Goal: Task Accomplishment & Management: Manage account settings

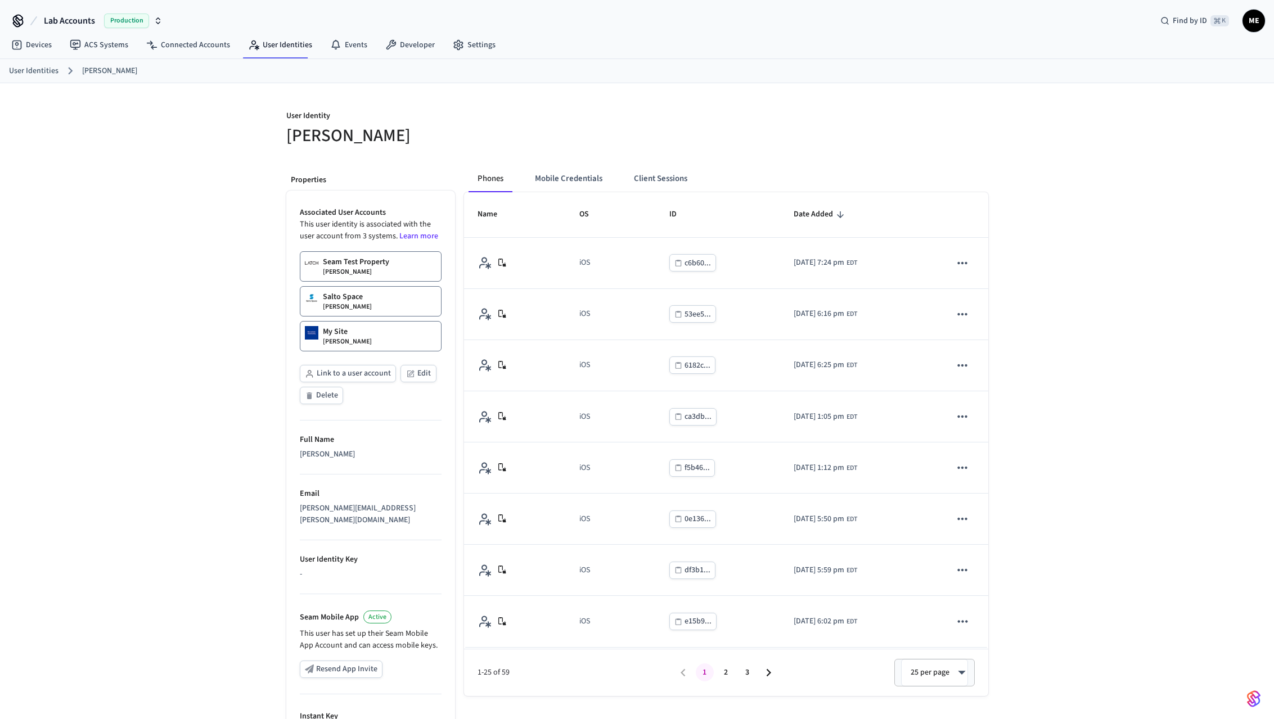
click at [354, 375] on button "Link to a user account" at bounding box center [348, 373] width 96 height 17
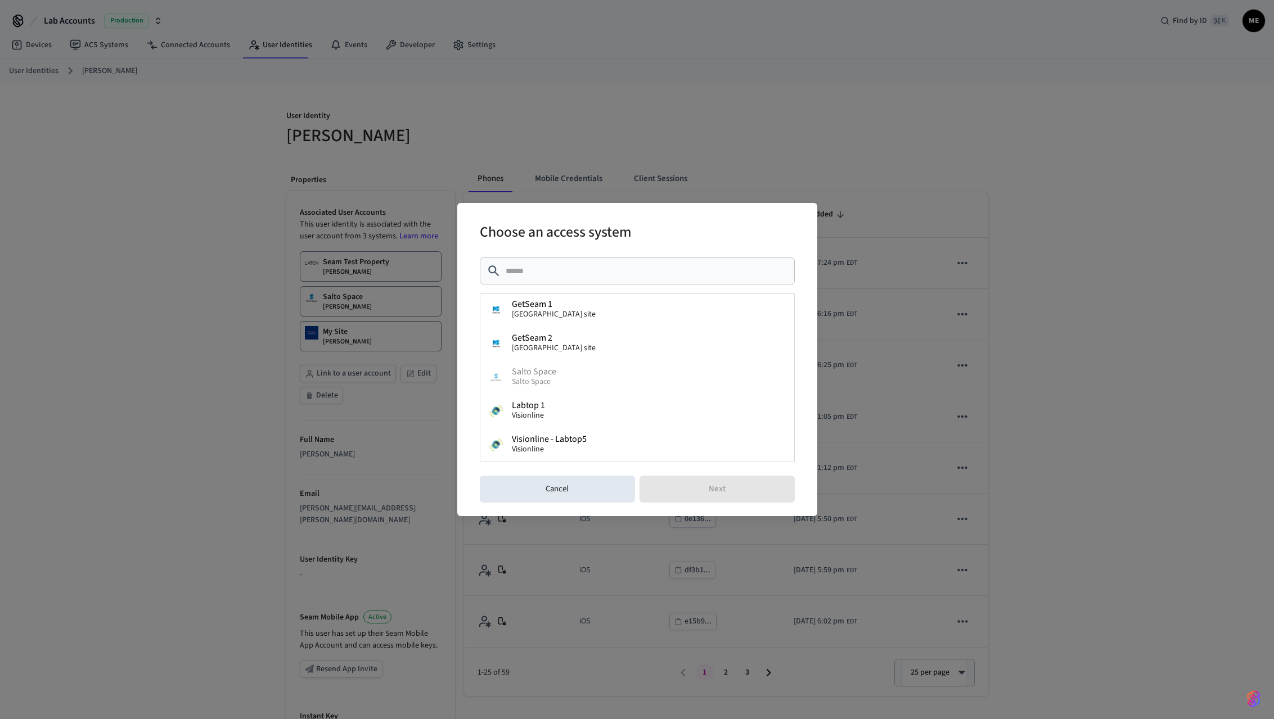
scroll to position [372, 0]
click at [569, 314] on button "GetSeam 1 [GEOGRAPHIC_DATA] site" at bounding box center [637, 310] width 314 height 34
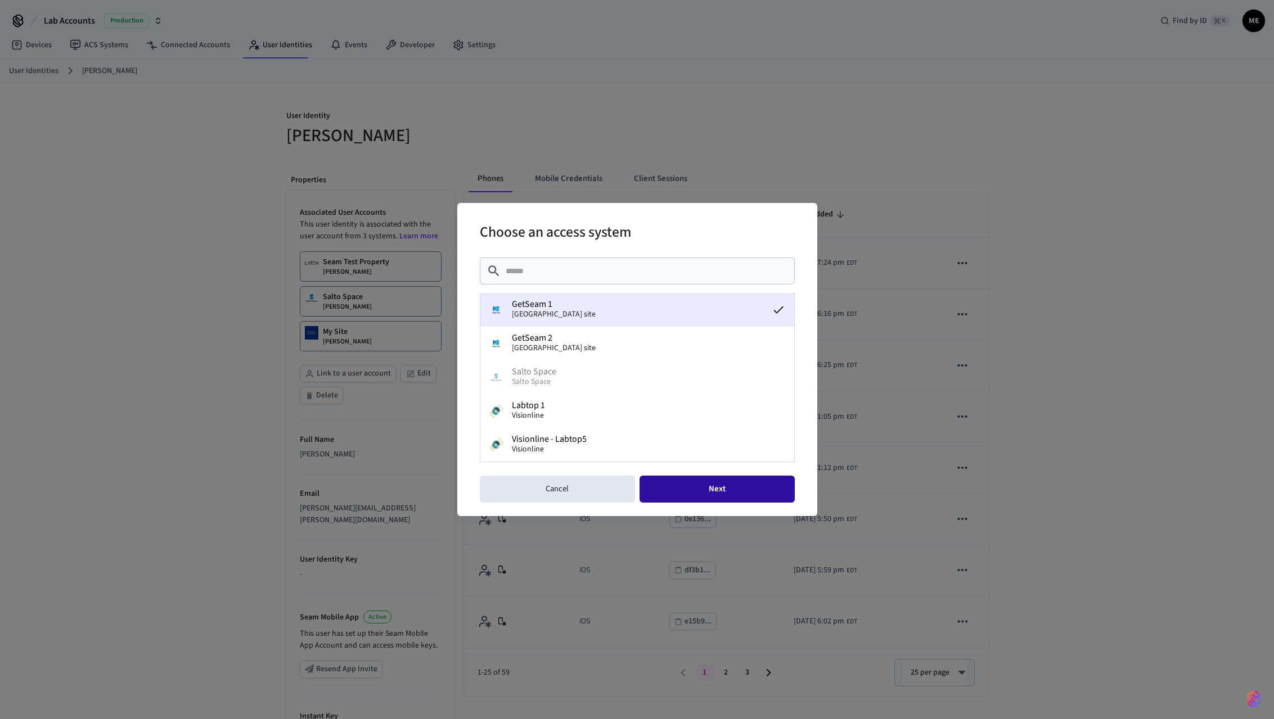
click at [710, 489] on button "Next" at bounding box center [716, 489] width 155 height 27
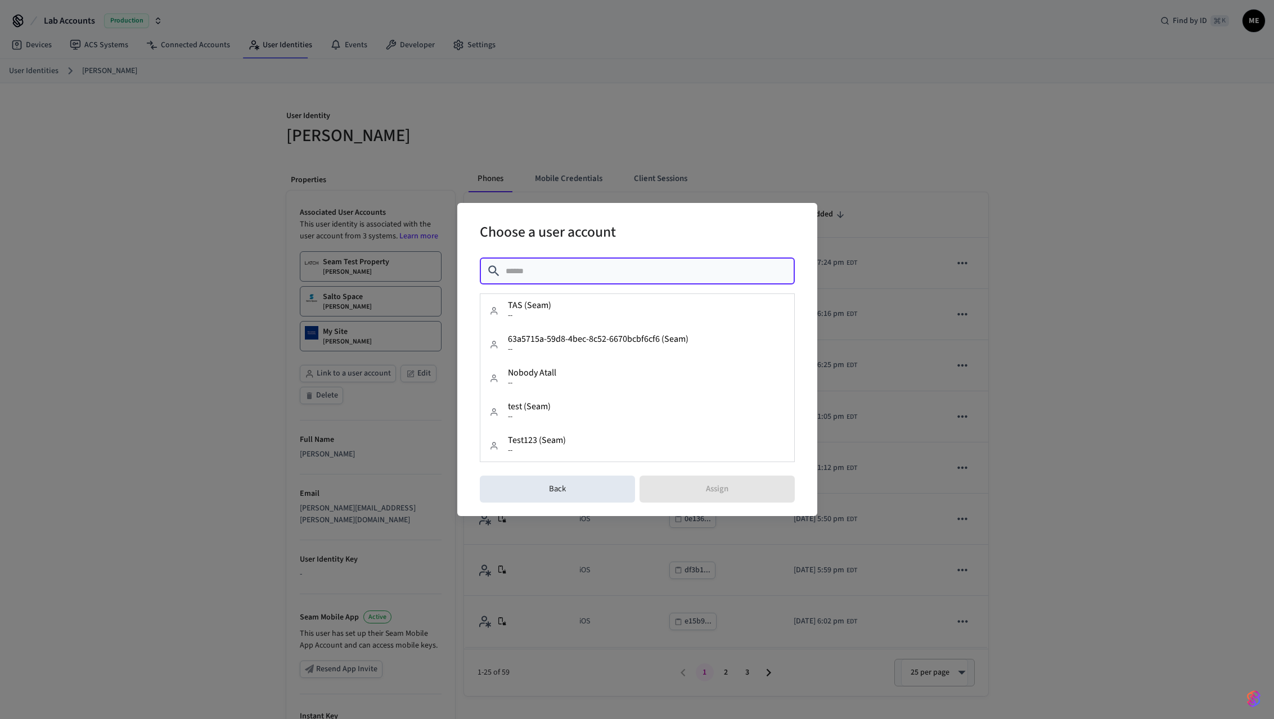
click at [580, 267] on input "text" at bounding box center [647, 270] width 282 height 11
type input "****"
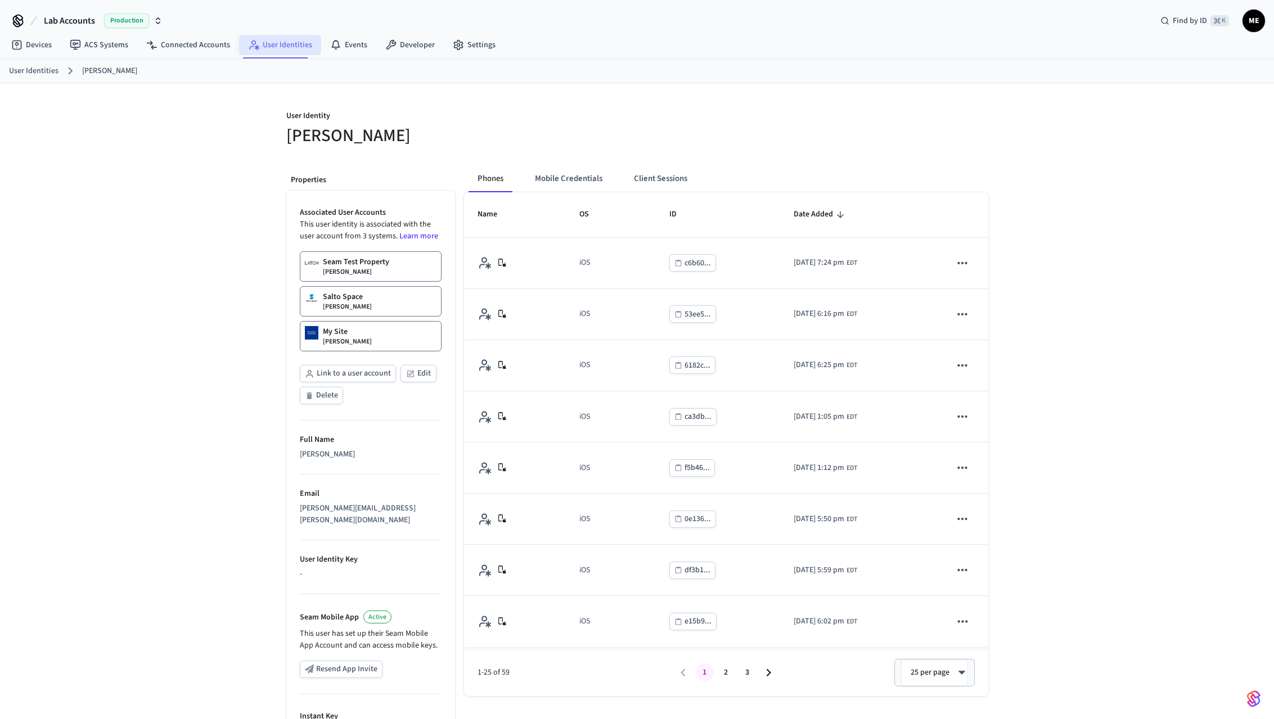
click at [275, 47] on link "User Identities" at bounding box center [280, 45] width 82 height 20
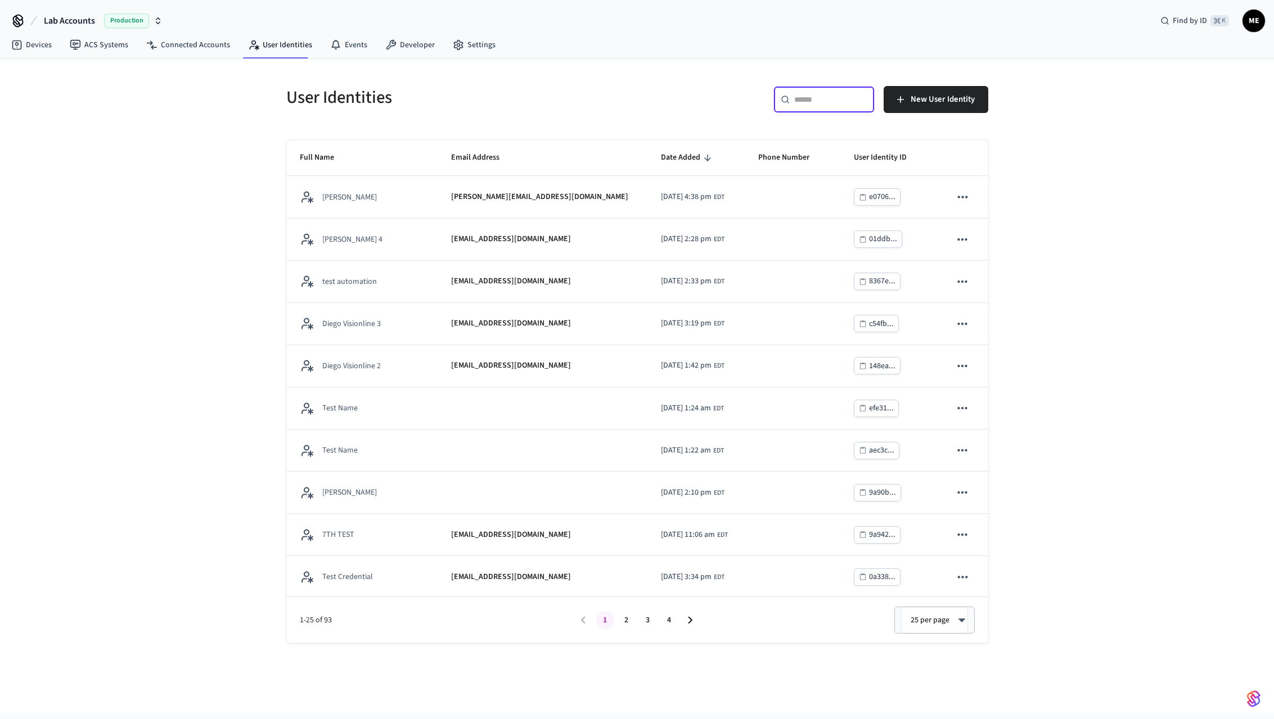
click at [827, 98] on input "text" at bounding box center [830, 99] width 73 height 11
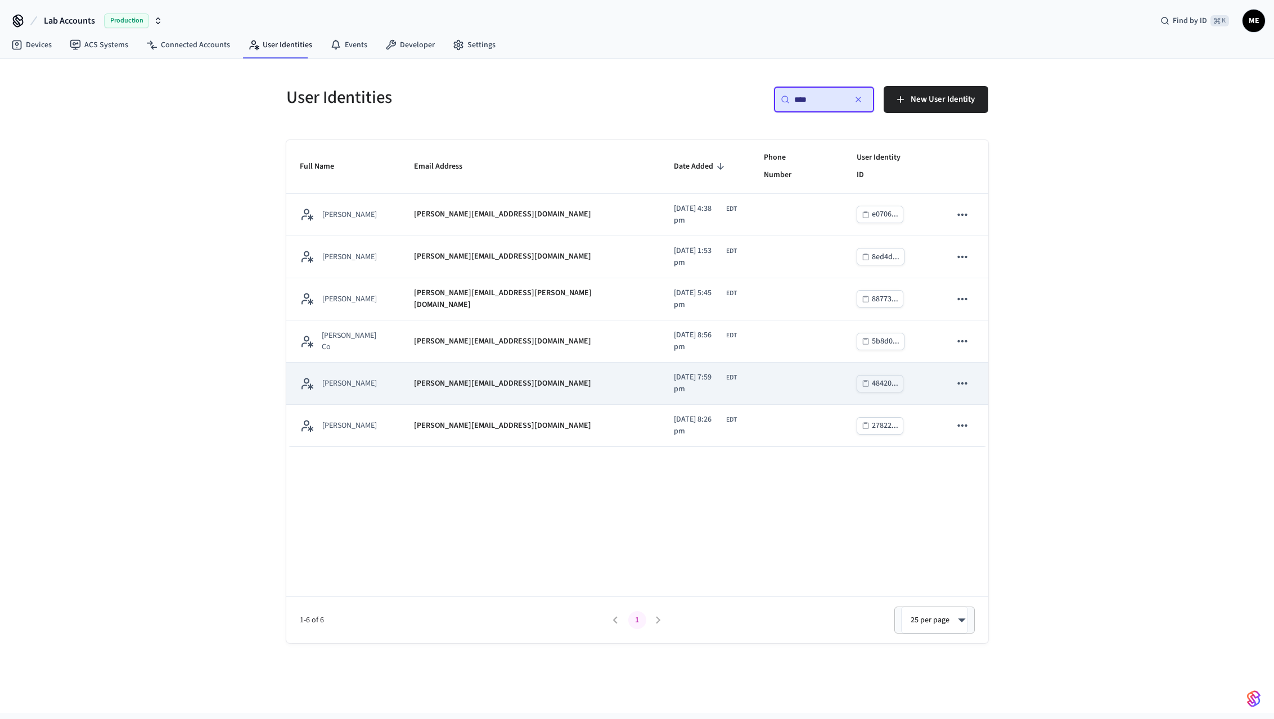
type input "****"
click at [698, 366] on td "[DATE] 7:59 pm EDT" at bounding box center [705, 384] width 90 height 42
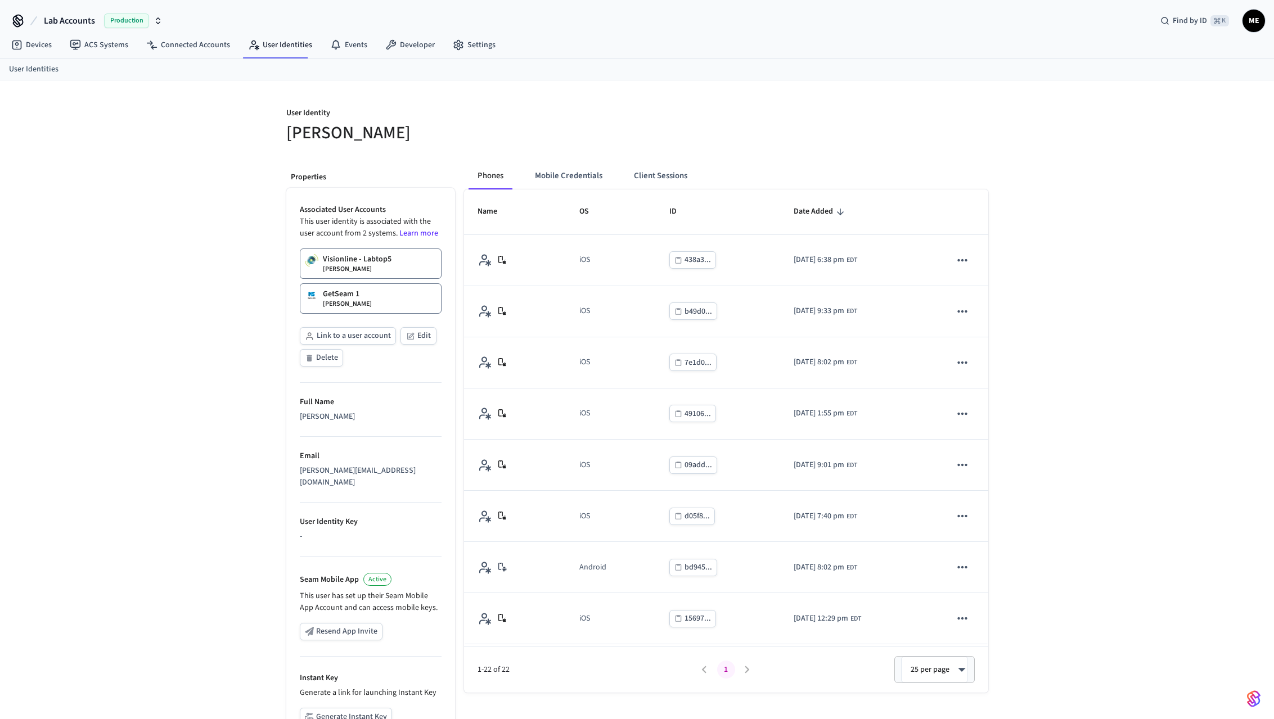
click at [368, 305] on p "[PERSON_NAME]" at bounding box center [347, 304] width 49 height 9
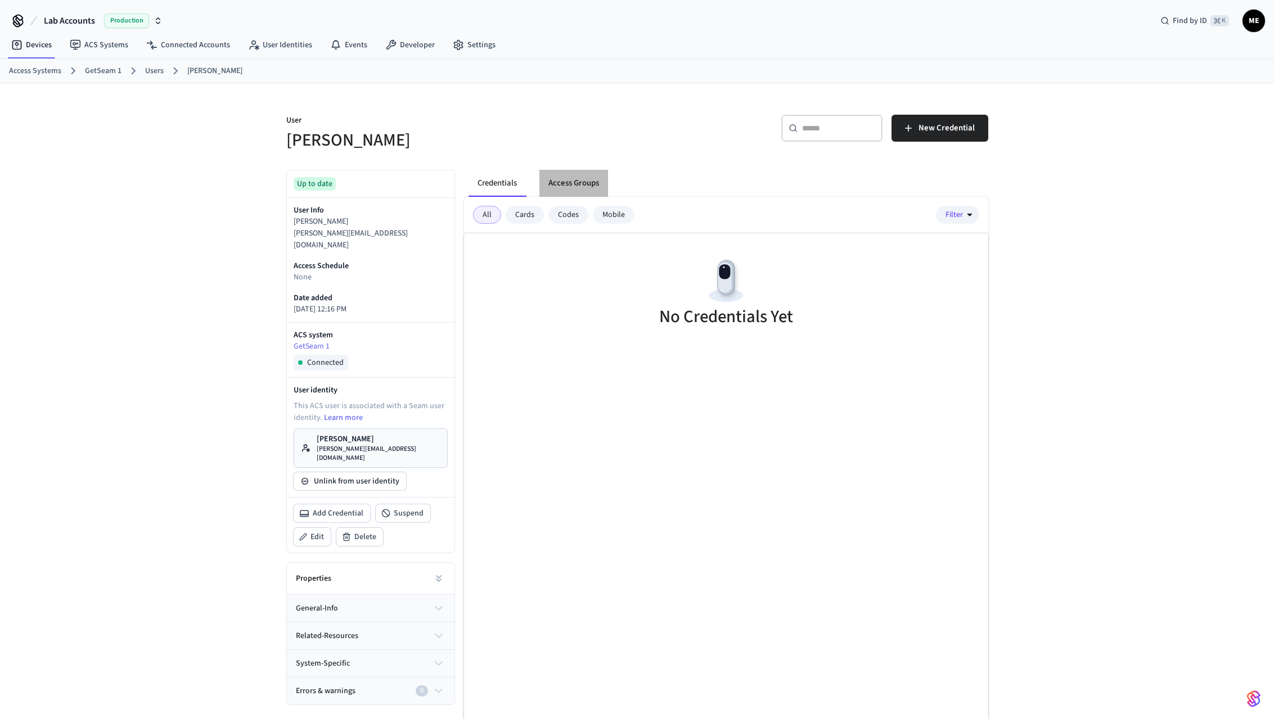
click at [588, 188] on button "Access Groups" at bounding box center [573, 183] width 69 height 27
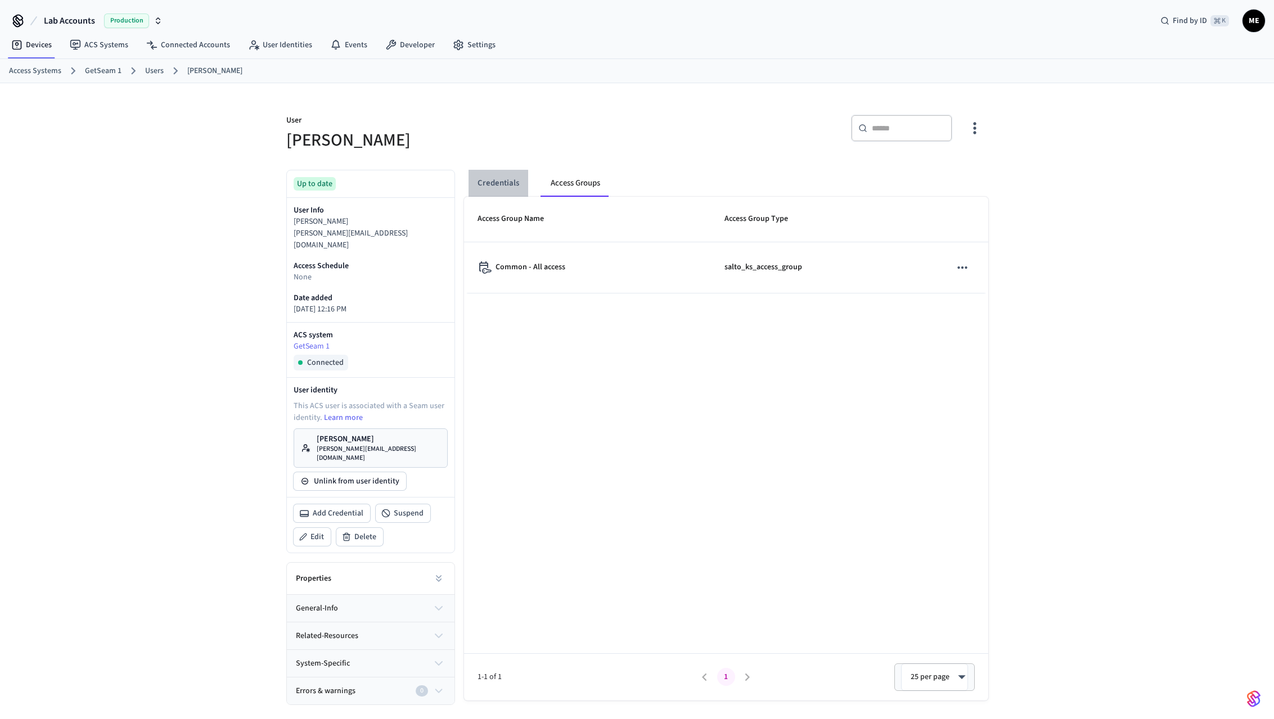
click at [495, 186] on button "Credentials" at bounding box center [498, 183] width 60 height 27
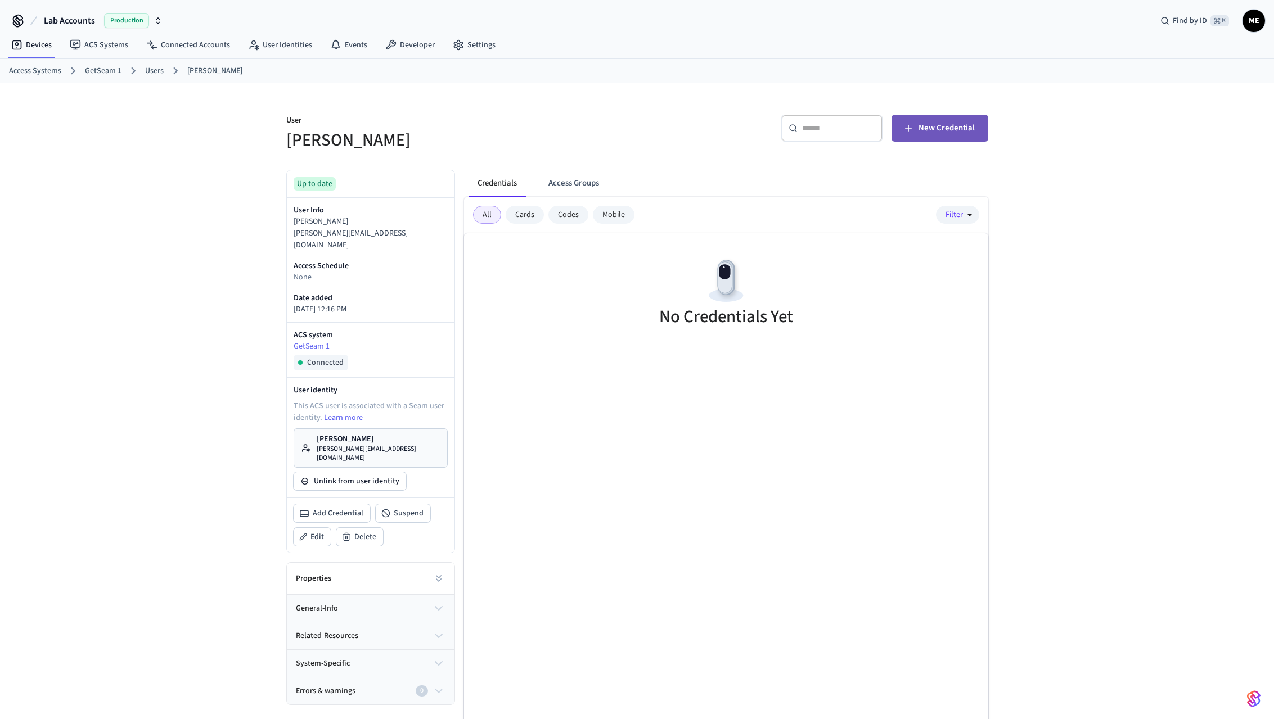
click at [937, 137] on button "New Credential" at bounding box center [939, 128] width 97 height 27
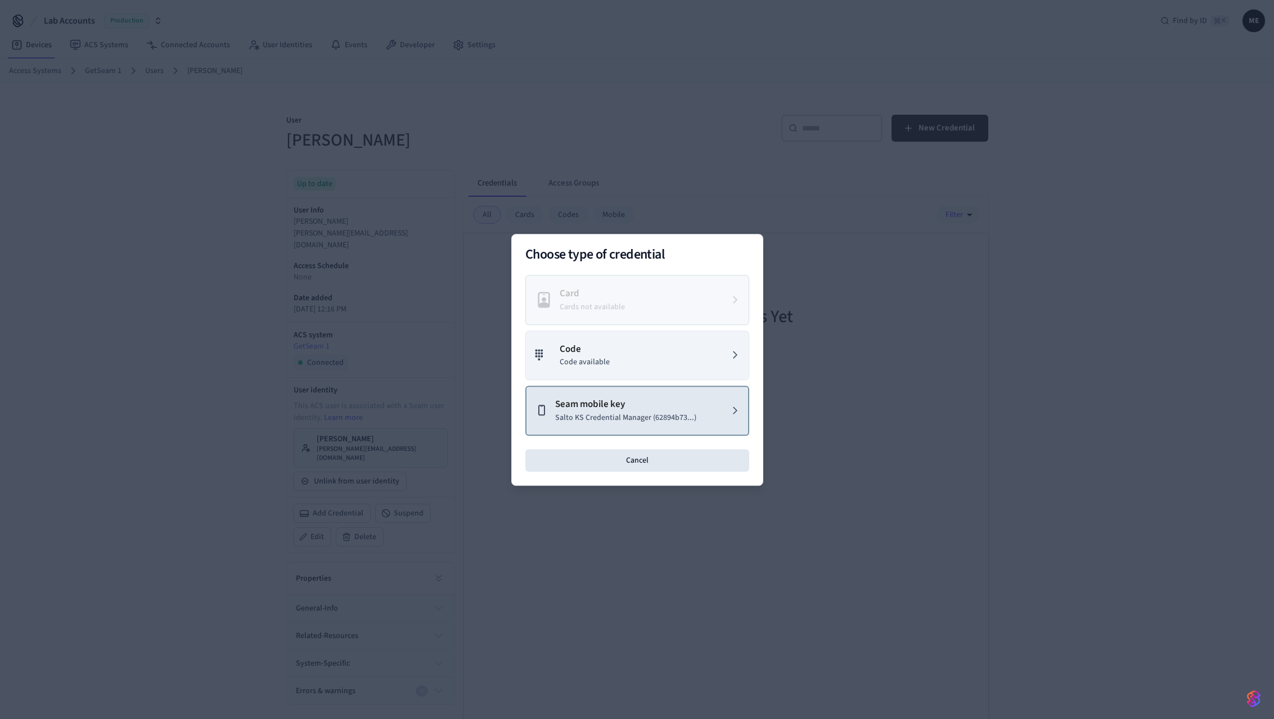
click at [641, 409] on p "Seam mobile key" at bounding box center [625, 405] width 141 height 15
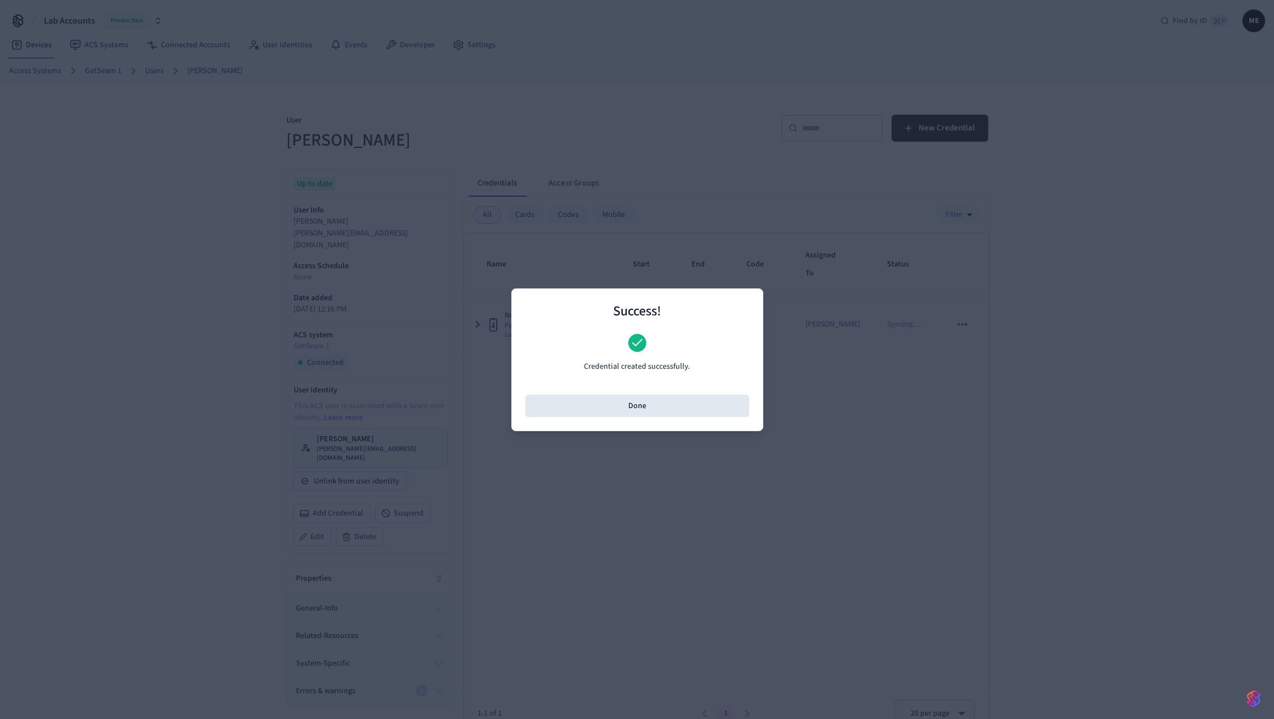
click at [647, 411] on button "Done" at bounding box center [637, 406] width 224 height 22
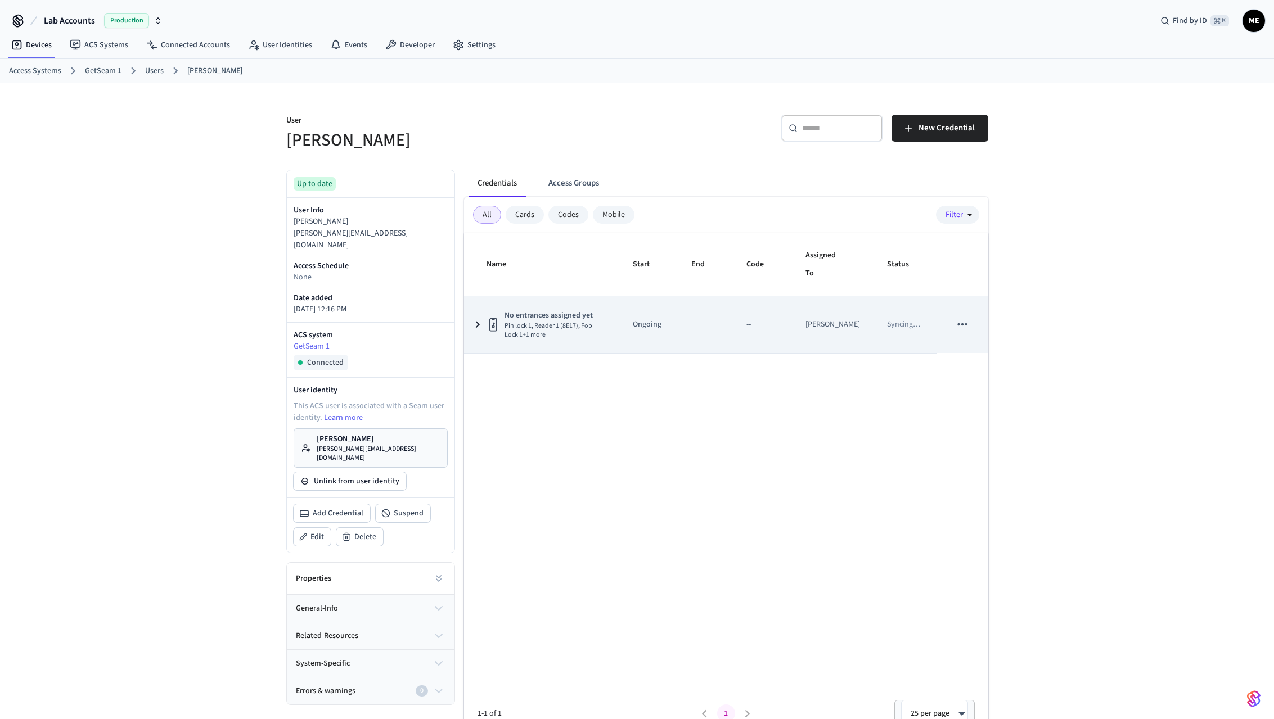
click at [479, 326] on icon "sticky table" at bounding box center [477, 325] width 13 height 14
click at [480, 327] on icon "sticky table" at bounding box center [477, 324] width 14 height 13
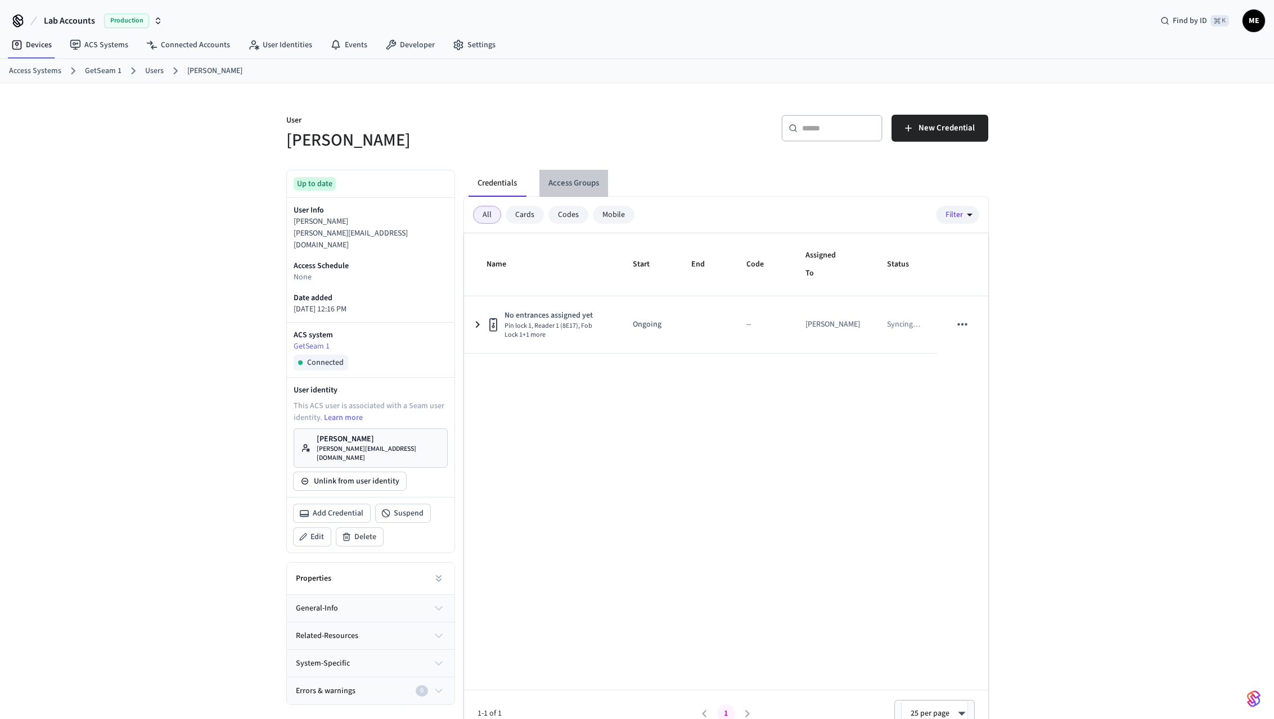
click at [590, 184] on button "Access Groups" at bounding box center [573, 183] width 69 height 27
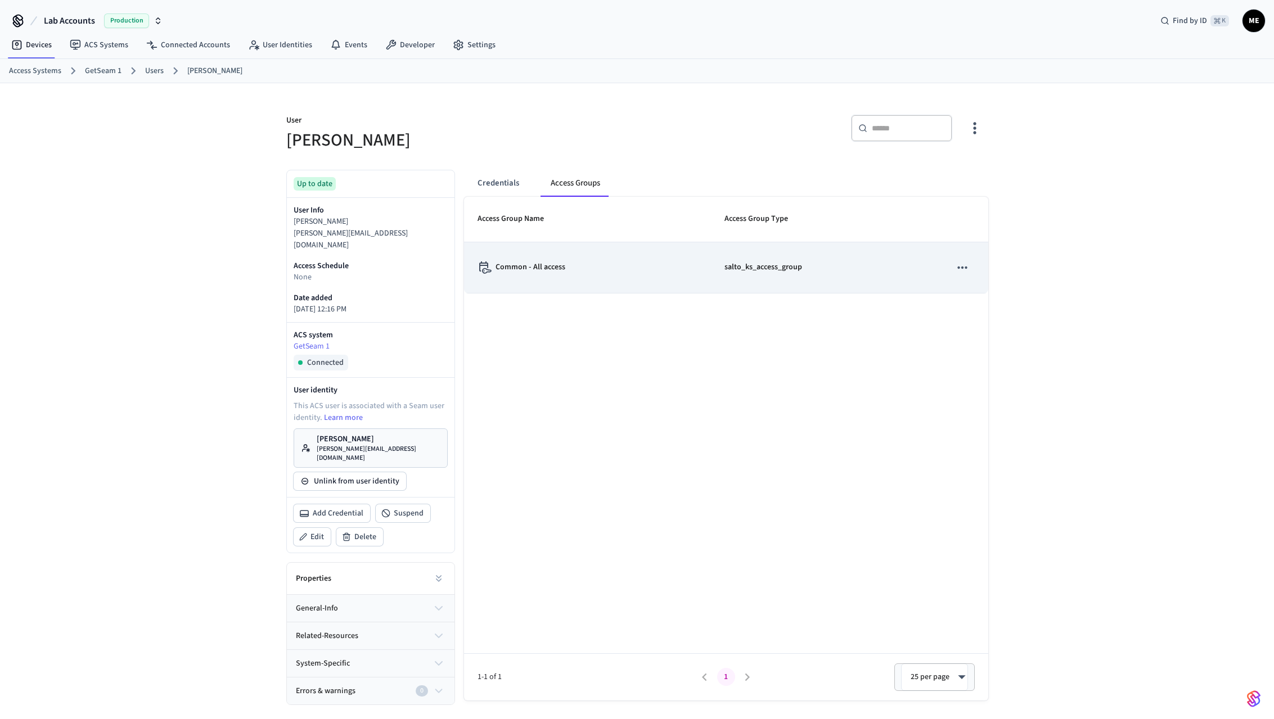
click at [964, 274] on icon "sticky table" at bounding box center [962, 267] width 15 height 15
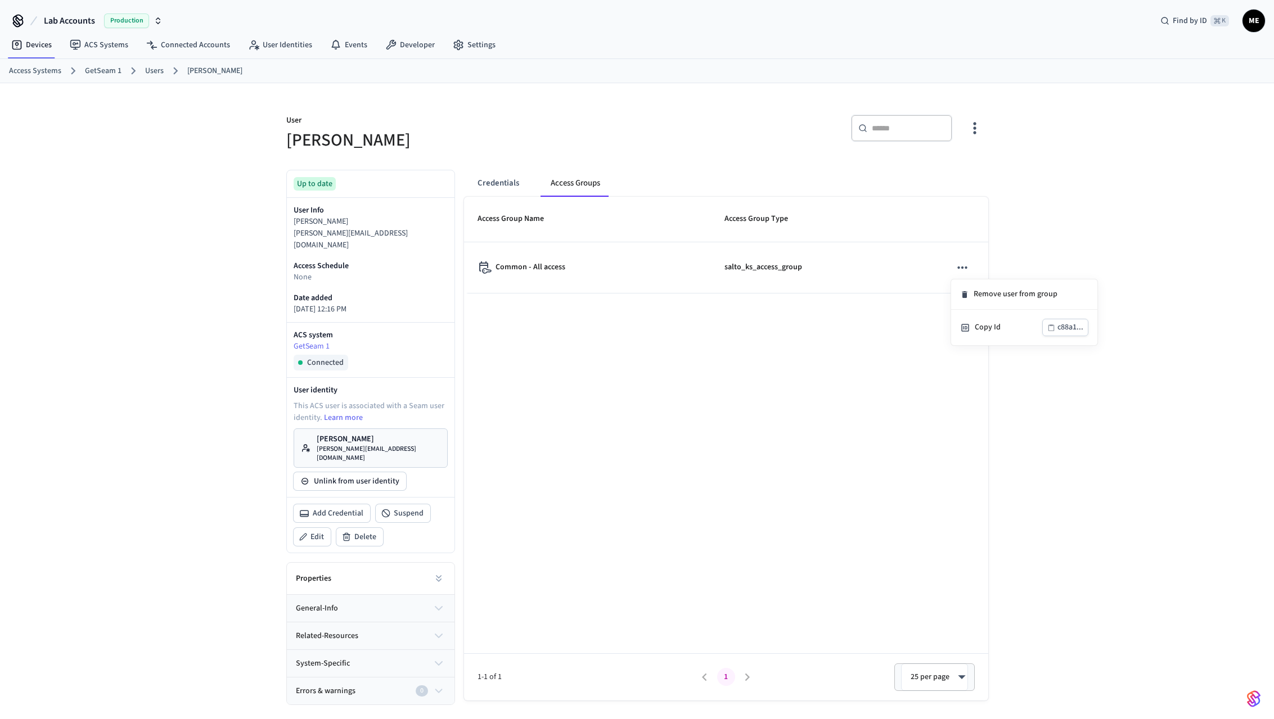
click at [874, 182] on div at bounding box center [637, 359] width 1274 height 719
click at [984, 124] on button "button" at bounding box center [974, 128] width 26 height 45
click at [930, 169] on li "Manage Access" at bounding box center [945, 175] width 67 height 30
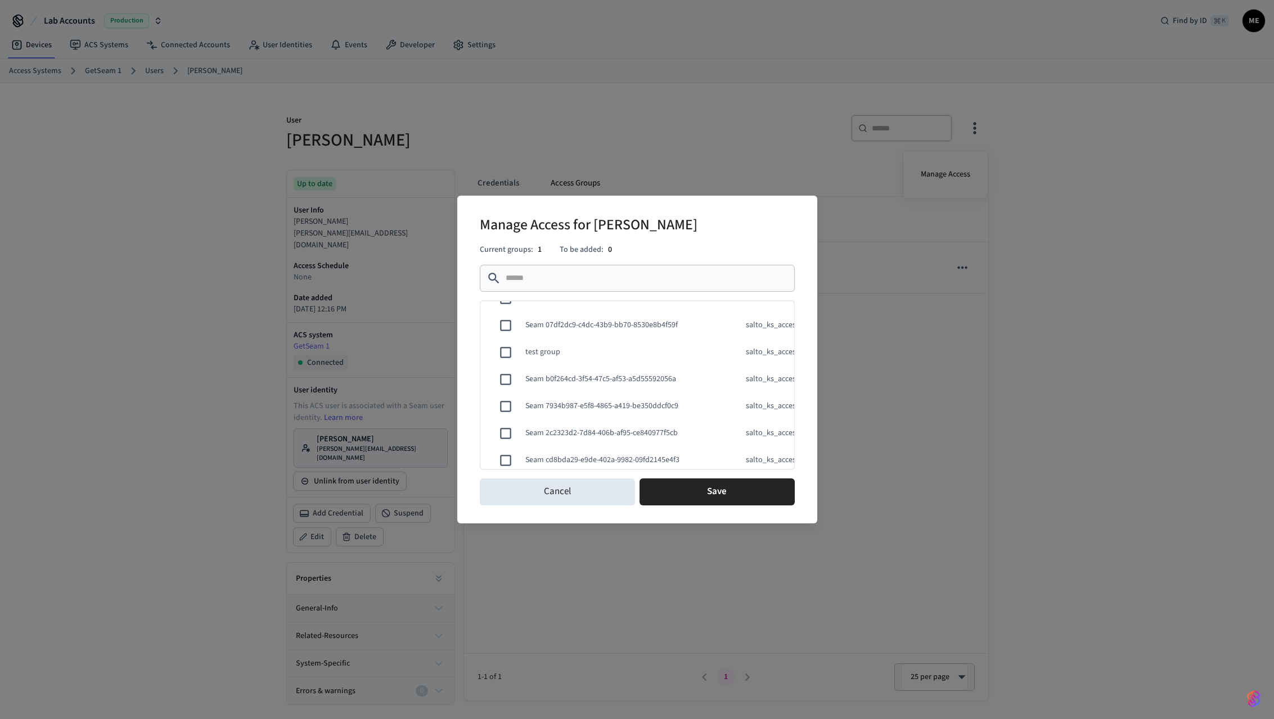
scroll to position [235, 0]
drag, startPoint x: 548, startPoint y: 346, endPoint x: 553, endPoint y: 350, distance: 6.0
click at [550, 347] on td "test group" at bounding box center [620, 350] width 216 height 39
click at [702, 492] on button "Save" at bounding box center [716, 492] width 155 height 27
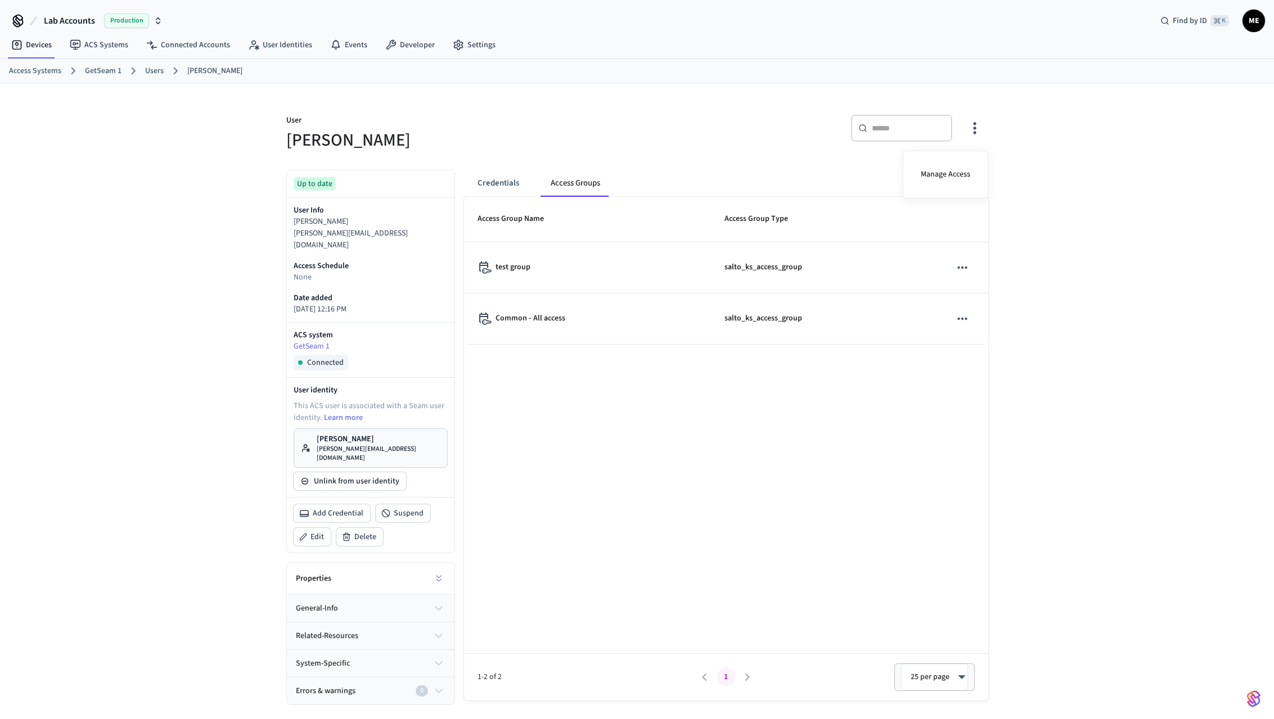
click at [513, 181] on div at bounding box center [637, 359] width 1274 height 719
click at [505, 181] on button "Credentials" at bounding box center [498, 183] width 60 height 27
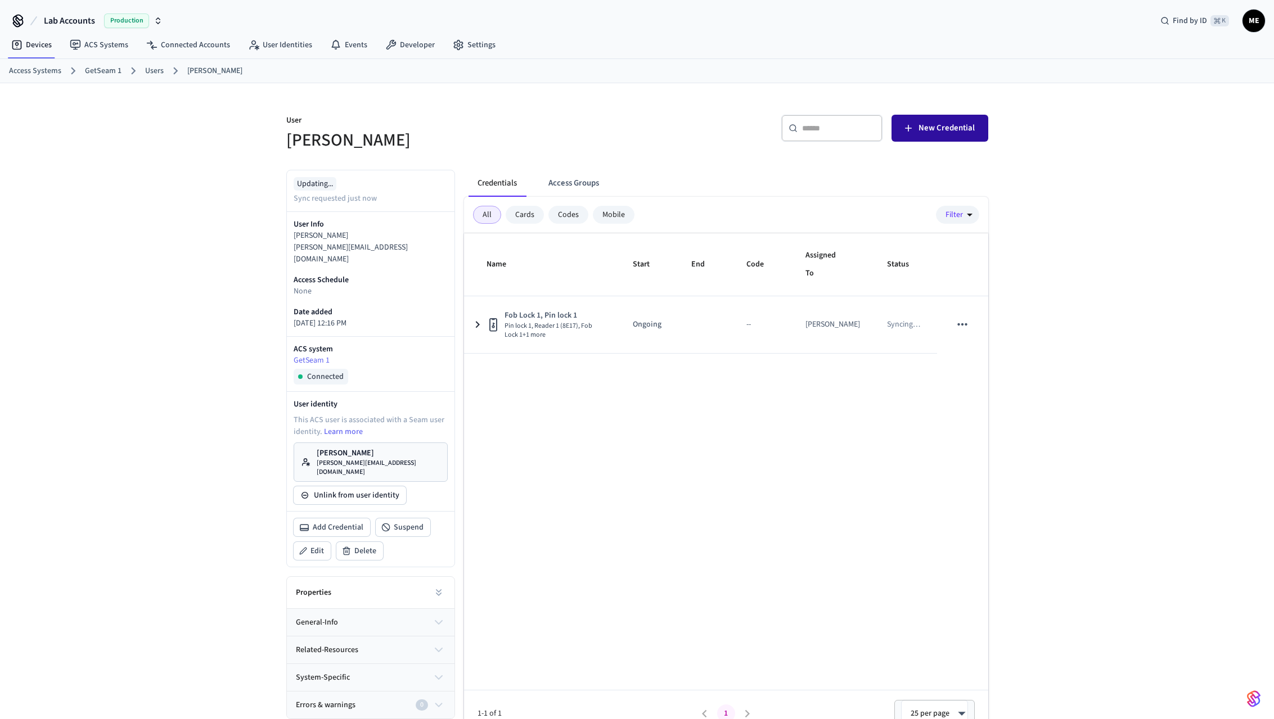
click at [924, 132] on span "New Credential" at bounding box center [946, 128] width 56 height 15
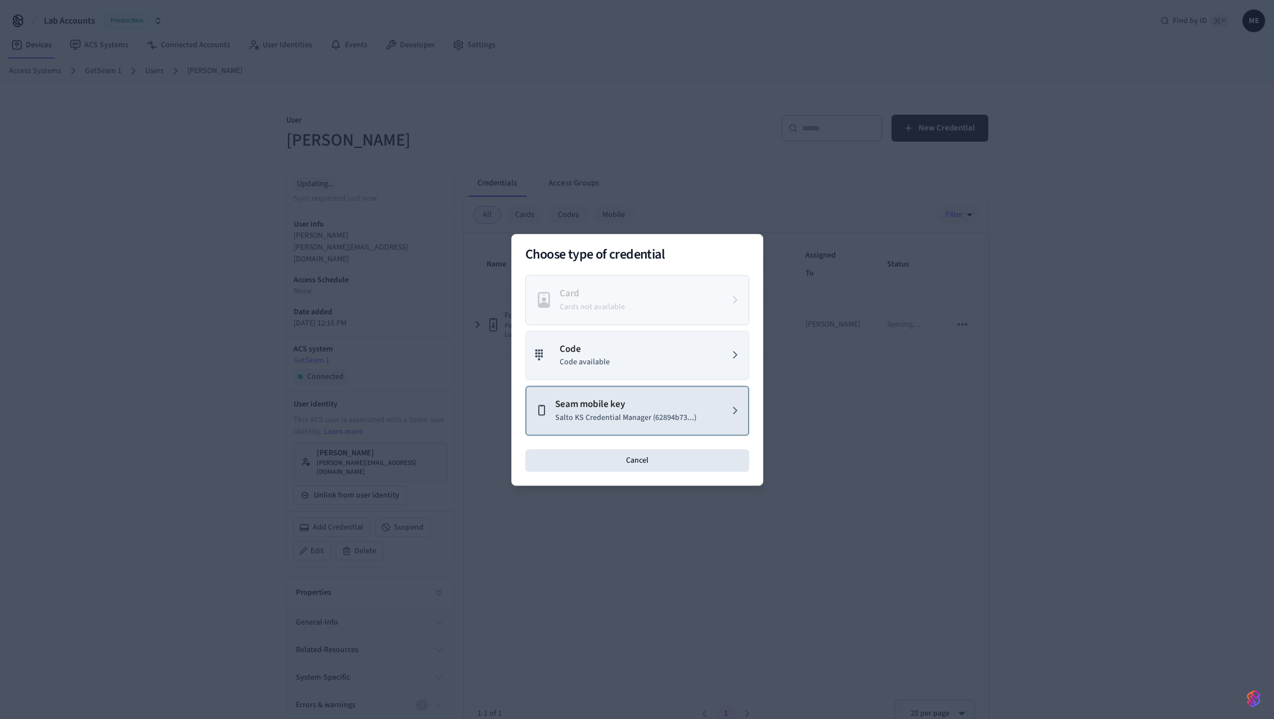
click at [638, 434] on button "Seam mobile key Salto KS Credential Manager (62894b73...)" at bounding box center [637, 411] width 224 height 50
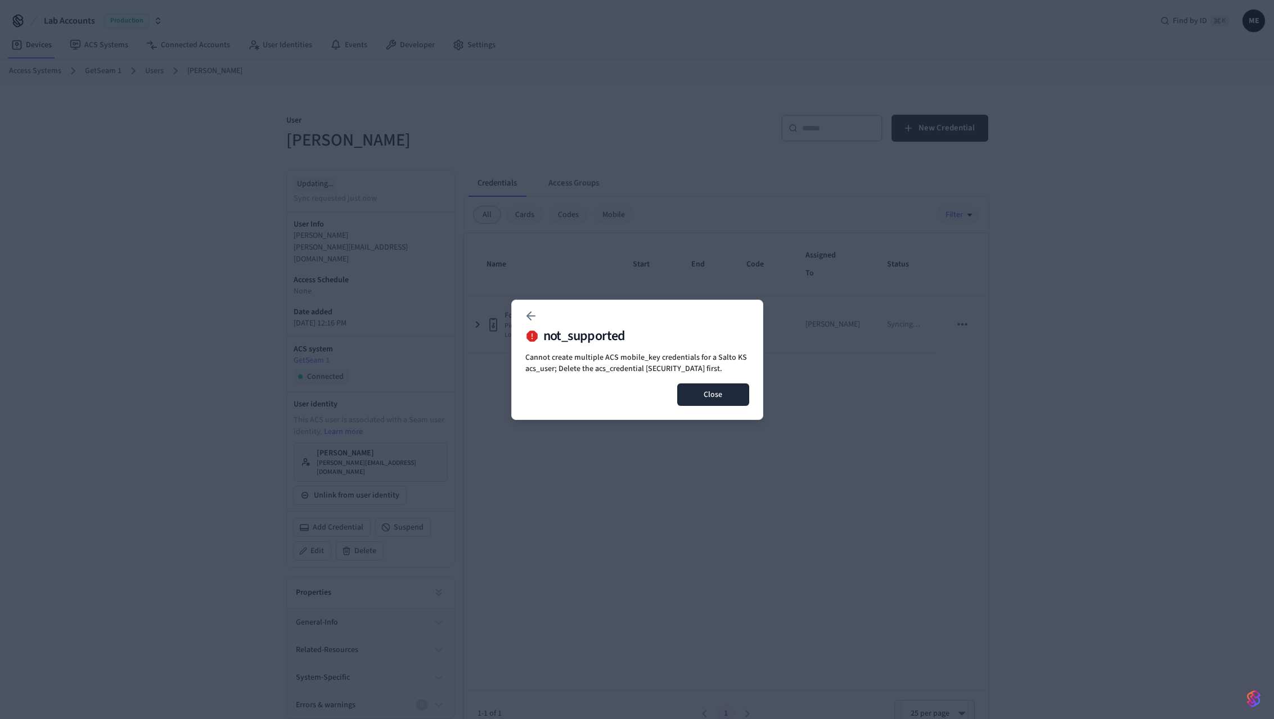
click at [727, 406] on button "Close" at bounding box center [713, 395] width 72 height 22
